Goal: Communication & Community: Answer question/provide support

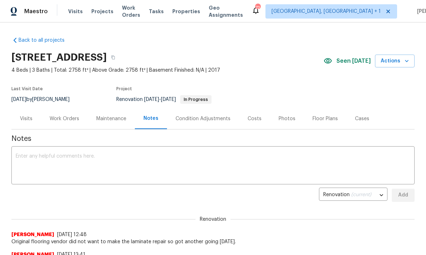
scroll to position [-1, 0]
click at [69, 115] on div "Work Orders" at bounding box center [65, 118] width 30 height 7
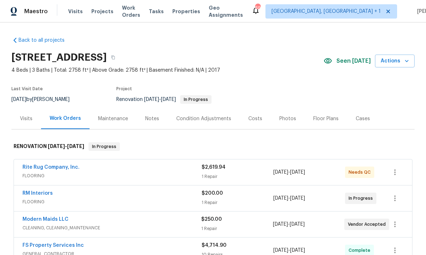
click at [70, 165] on link "Rite Rug Company, Inc." at bounding box center [50, 167] width 57 height 5
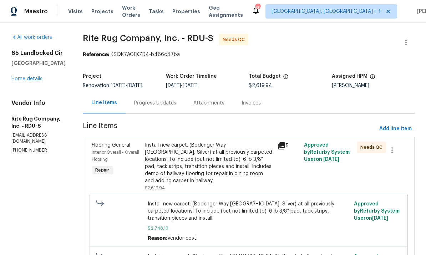
click at [163, 105] on div "Progress Updates" at bounding box center [155, 103] width 42 height 7
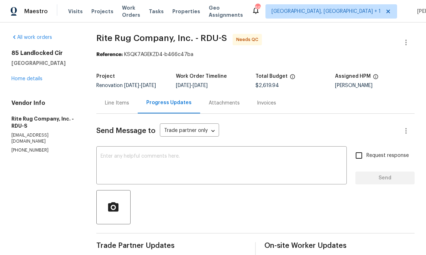
scroll to position [-3, 0]
click at [117, 104] on div "Line Items" at bounding box center [117, 103] width 24 height 7
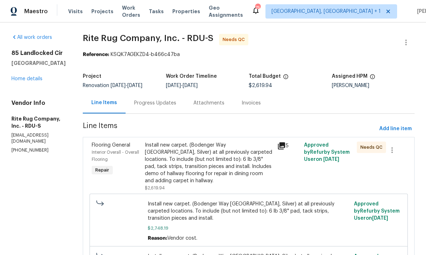
click at [26, 81] on link "Home details" at bounding box center [26, 78] width 31 height 5
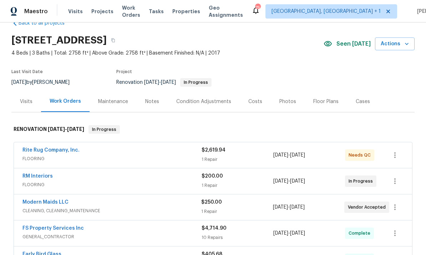
scroll to position [17, 0]
click at [62, 200] on link "Modern Maids LLC" at bounding box center [45, 201] width 46 height 5
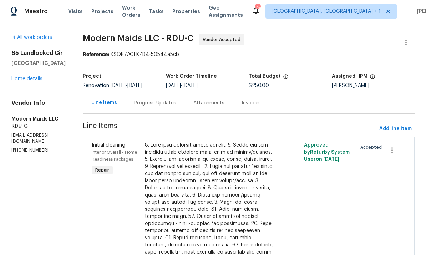
click at [160, 103] on div "Progress Updates" at bounding box center [155, 103] width 42 height 7
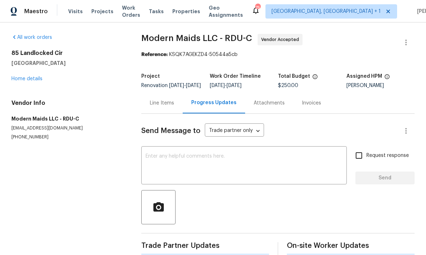
scroll to position [27, 0]
click at [188, 154] on textarea at bounding box center [244, 166] width 197 height 25
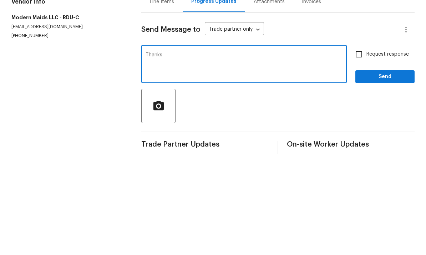
type textarea "Thanks"
click at [357, 148] on input "Request response" at bounding box center [358, 155] width 15 height 15
checkbox input "true"
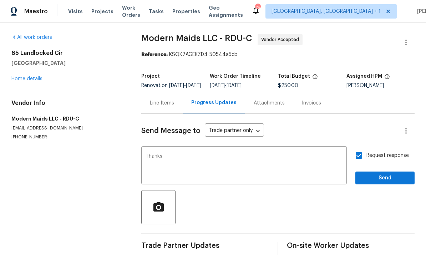
click at [387, 148] on div "Request response Send" at bounding box center [384, 166] width 59 height 36
click at [378, 172] on button "Send" at bounding box center [384, 178] width 59 height 13
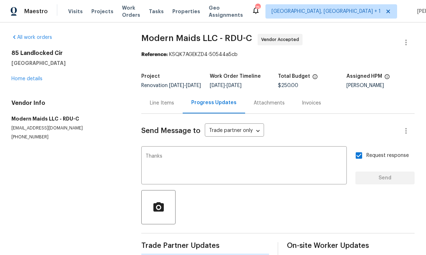
scroll to position [17, 0]
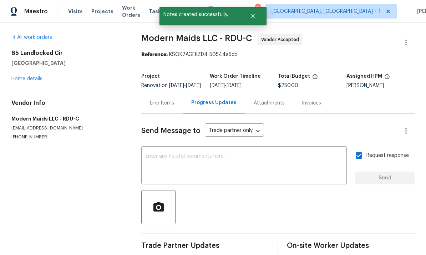
click at [31, 76] on link "Home details" at bounding box center [26, 78] width 31 height 5
